Goal: Task Accomplishment & Management: Use online tool/utility

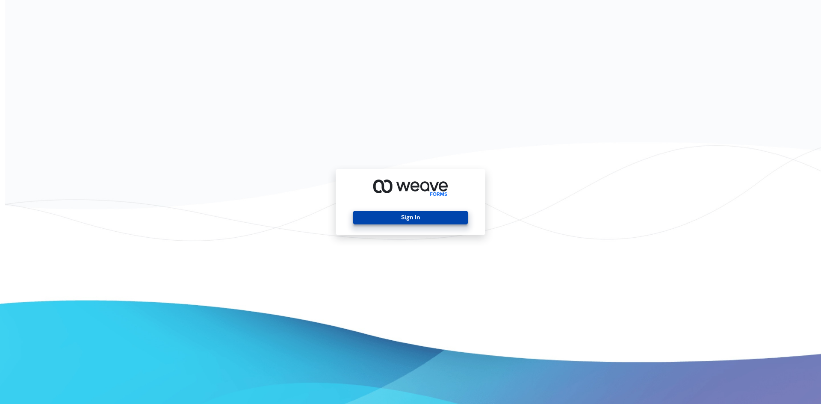
click at [414, 219] on button "Sign In" at bounding box center [410, 218] width 114 height 14
